Goal: Transaction & Acquisition: Purchase product/service

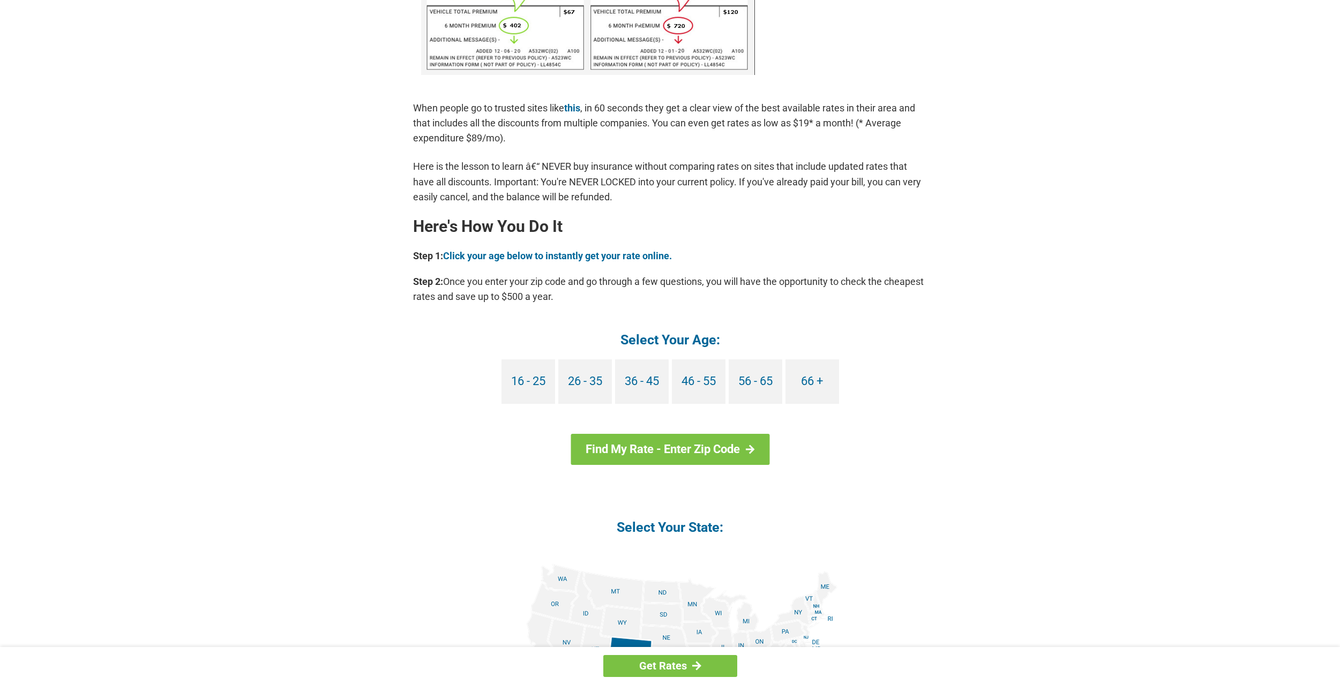
scroll to position [777, 0]
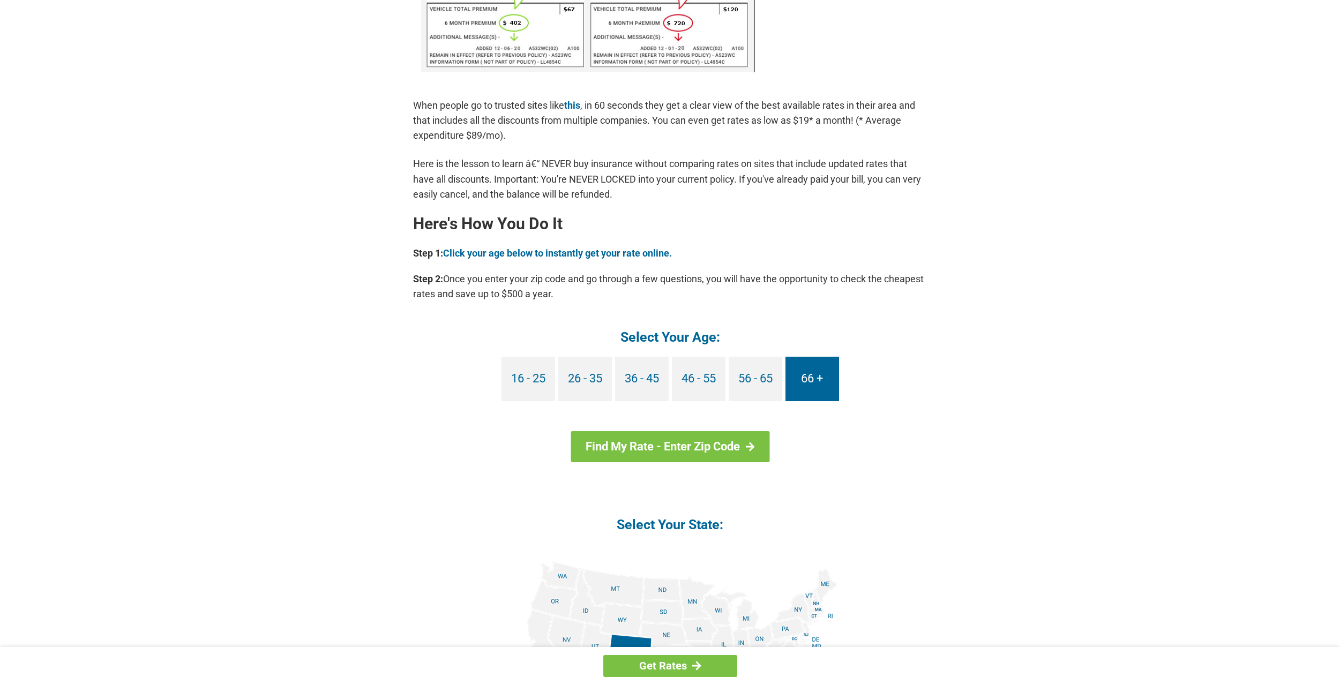
click at [810, 378] on link "66 +" at bounding box center [812, 379] width 54 height 44
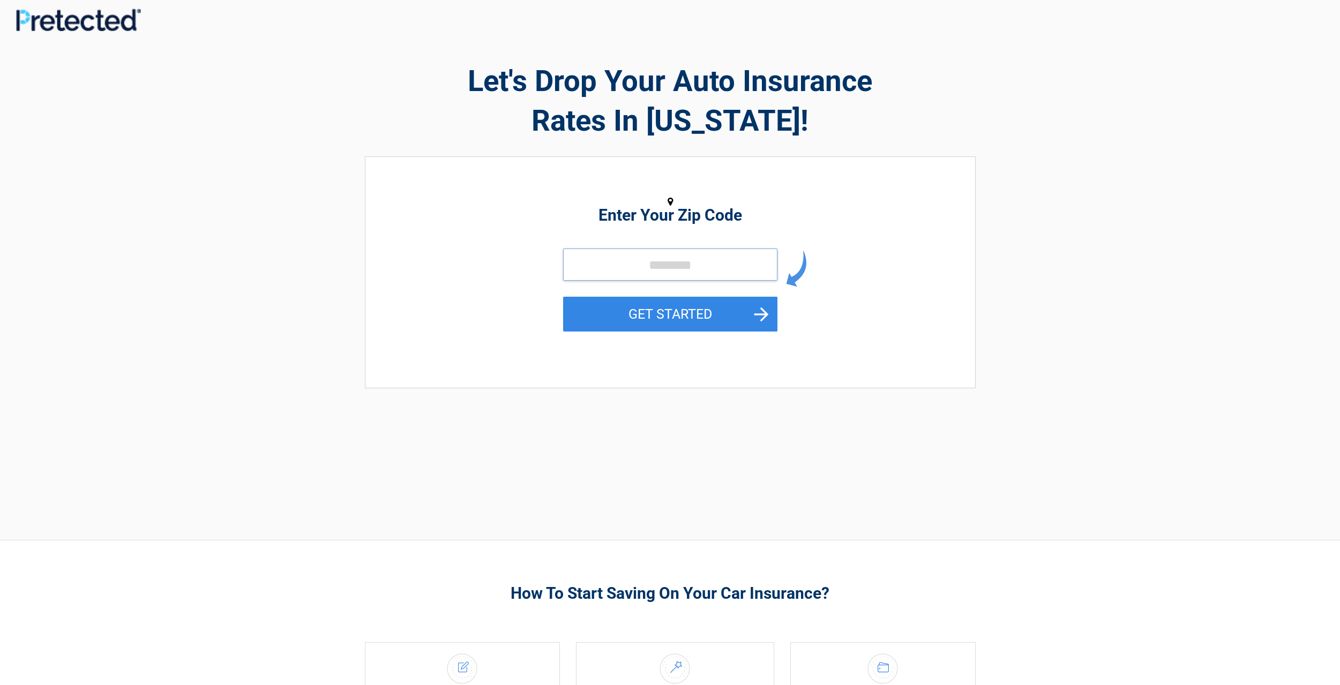
click at [669, 259] on input "tel" at bounding box center [670, 265] width 214 height 32
type input "*****"
click at [658, 313] on button "GET STARTED" at bounding box center [670, 314] width 214 height 35
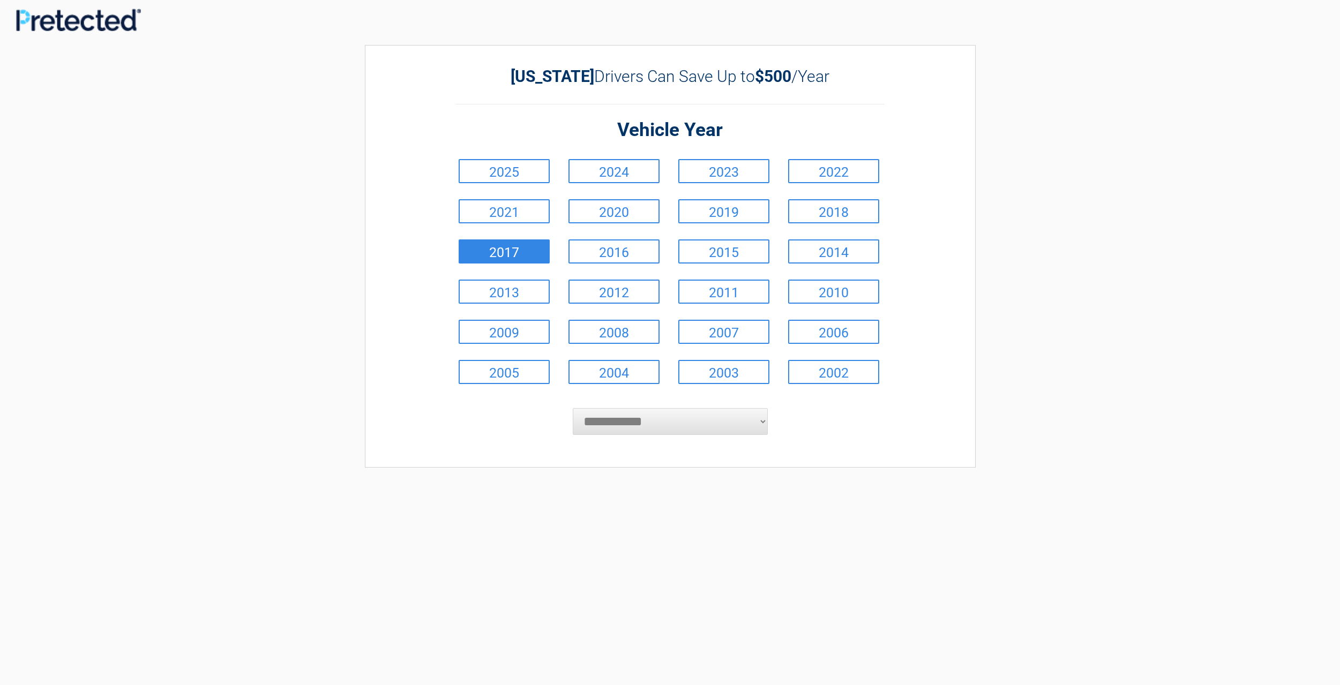
click at [517, 251] on link "2017" at bounding box center [504, 251] width 91 height 24
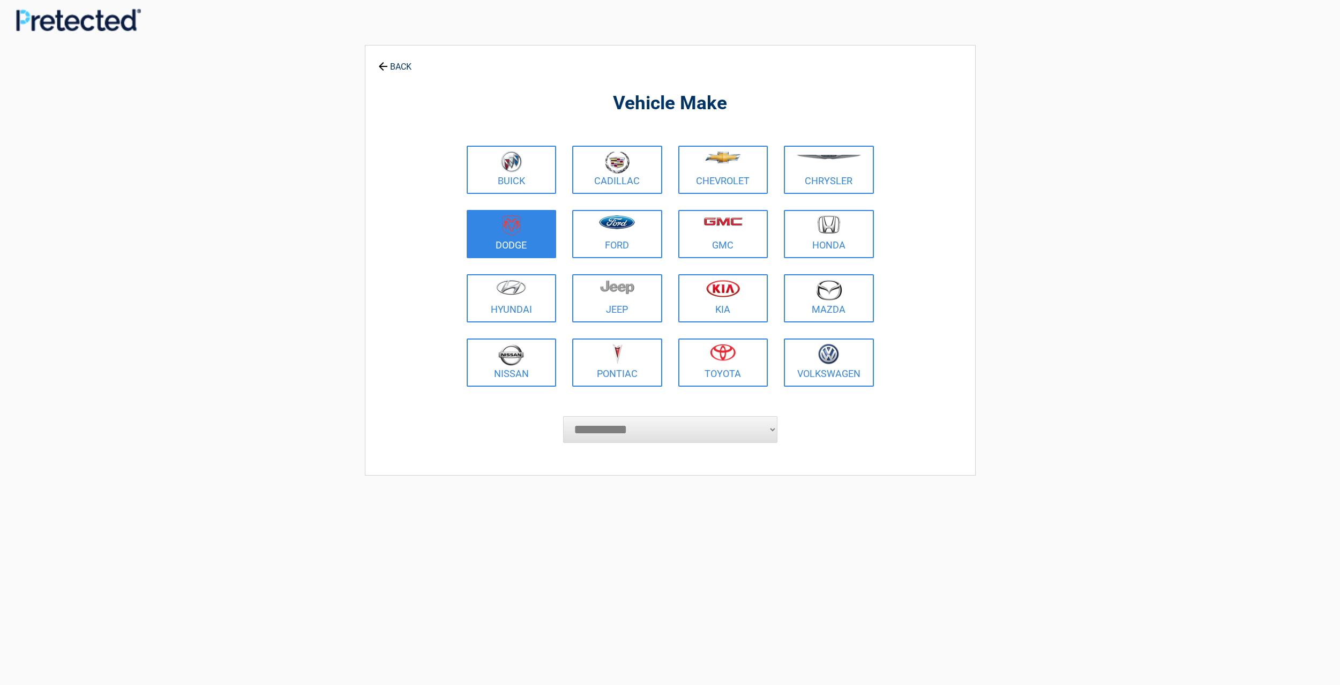
drag, startPoint x: 517, startPoint y: 251, endPoint x: 520, endPoint y: 245, distance: 7.0
click at [520, 245] on link "Dodge" at bounding box center [512, 234] width 90 height 48
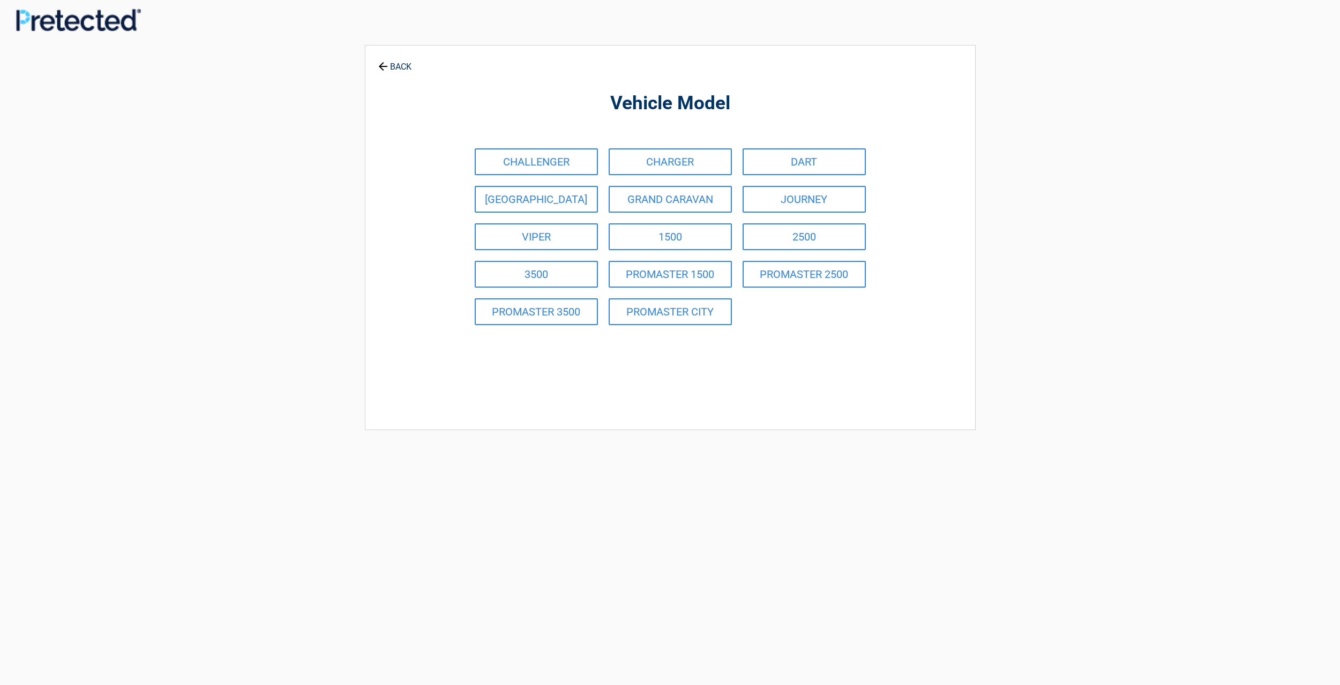
click at [520, 245] on link "VIPER" at bounding box center [536, 236] width 123 height 27
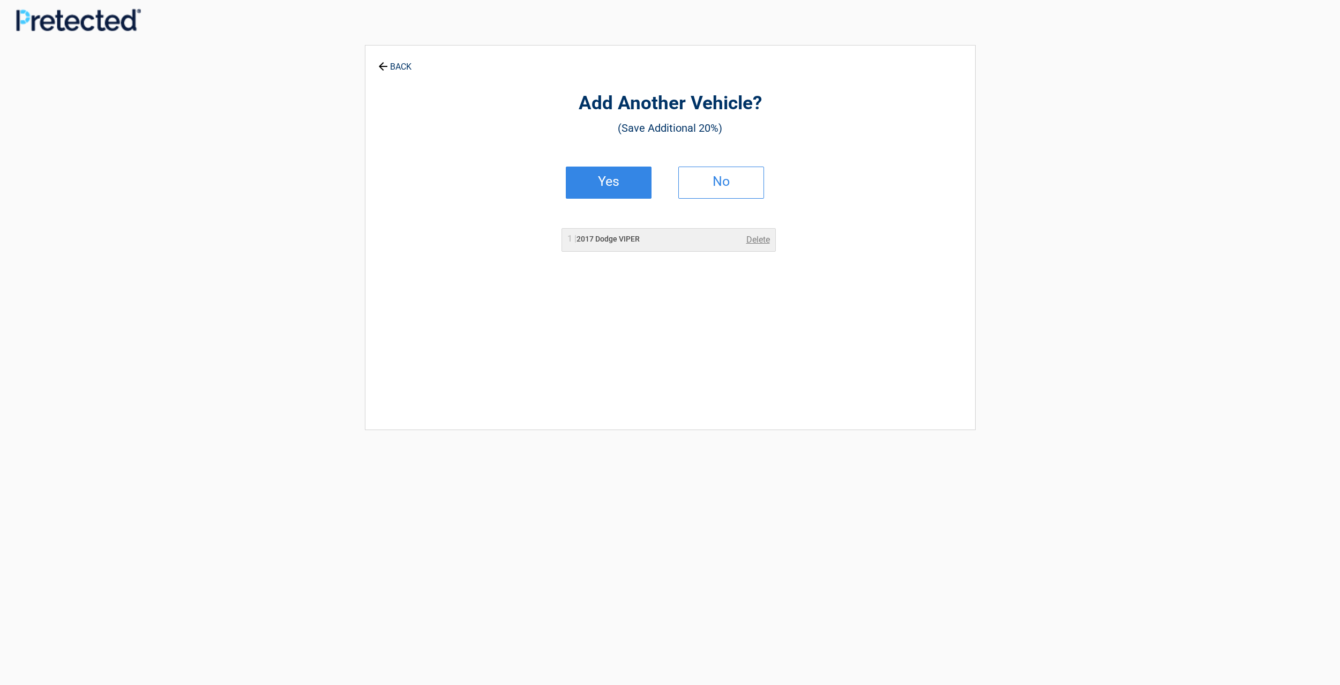
click at [726, 178] on h2 "No" at bounding box center [720, 181] width 63 height 7
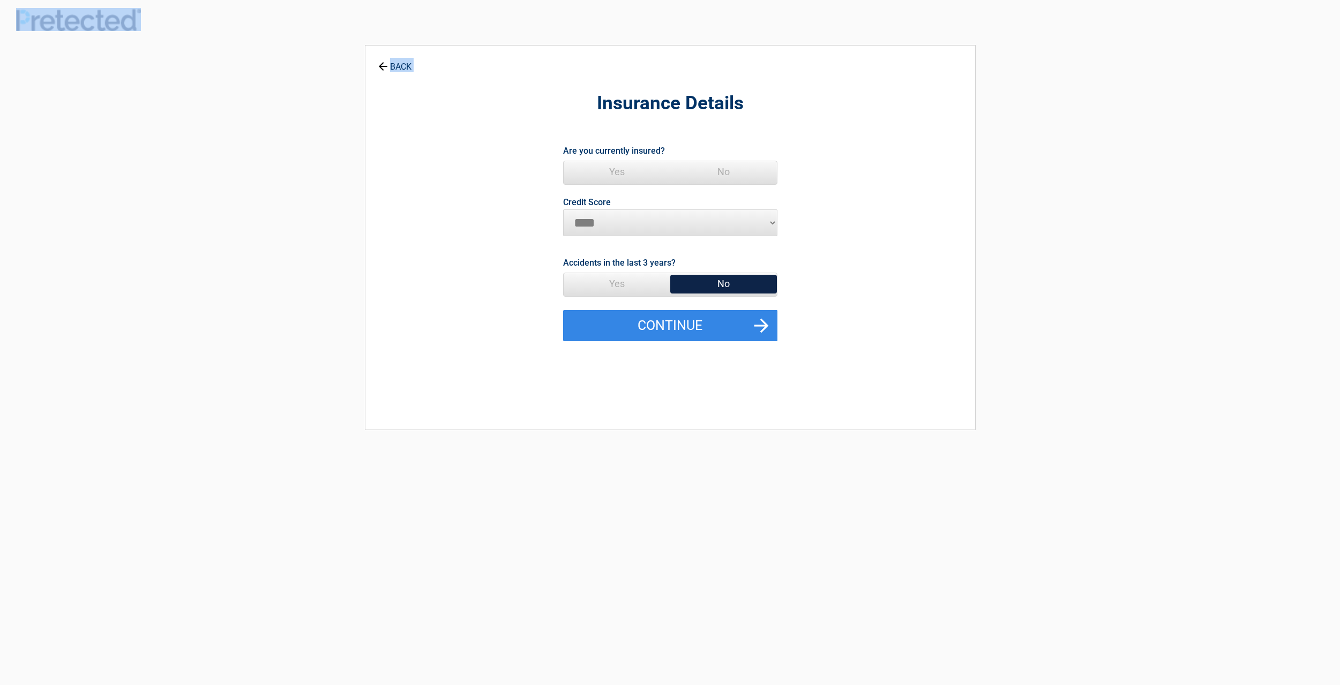
drag, startPoint x: 432, startPoint y: 57, endPoint x: 357, endPoint y: -35, distance: 119.1
click at [357, 0] on html "**********" at bounding box center [670, 439] width 1340 height 879
